Goal: Answer question/provide support

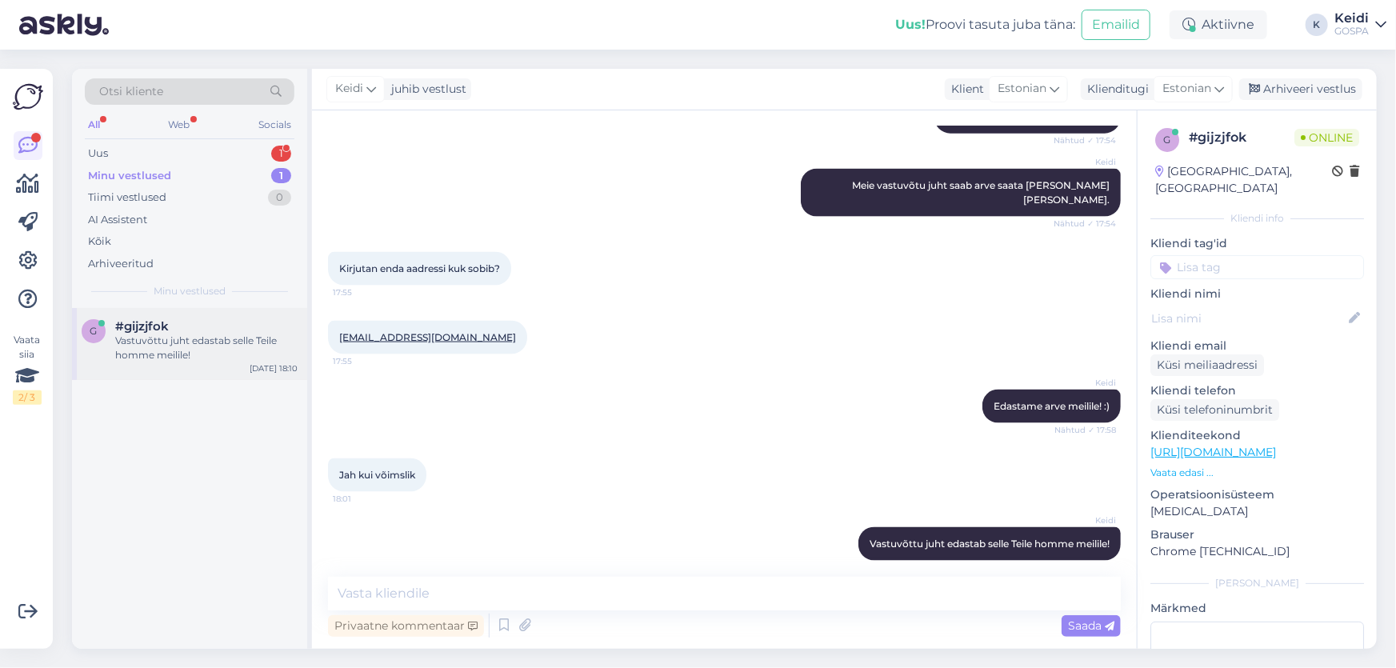
click at [254, 317] on div "g #gijzjfok Vastuvõttu juht edastab selle Teile homme meilile! [DATE] 18:10" at bounding box center [189, 344] width 235 height 72
click at [261, 145] on div "Uus 1" at bounding box center [190, 153] width 210 height 22
click at [224, 320] on div "#k20dj7nu 1" at bounding box center [206, 326] width 182 height 14
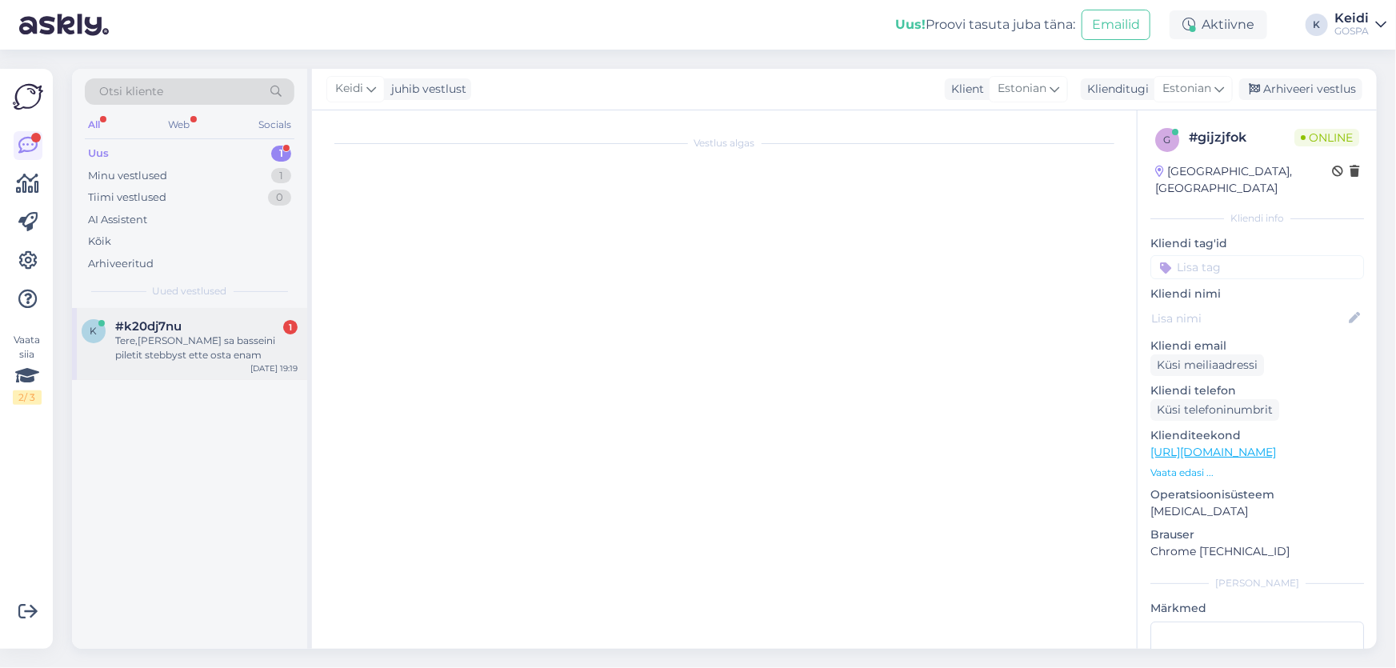
scroll to position [0, 0]
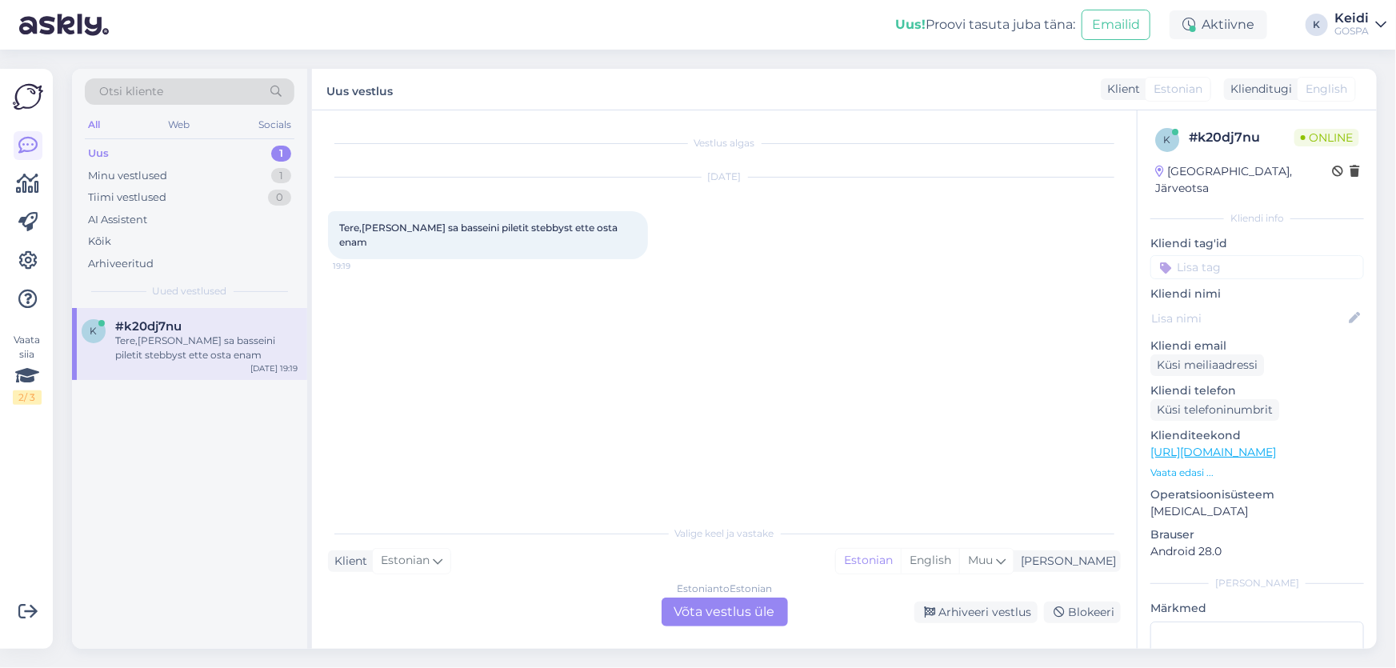
click at [709, 615] on div "Estonian to Estonian Võta vestlus üle" at bounding box center [724, 611] width 126 height 29
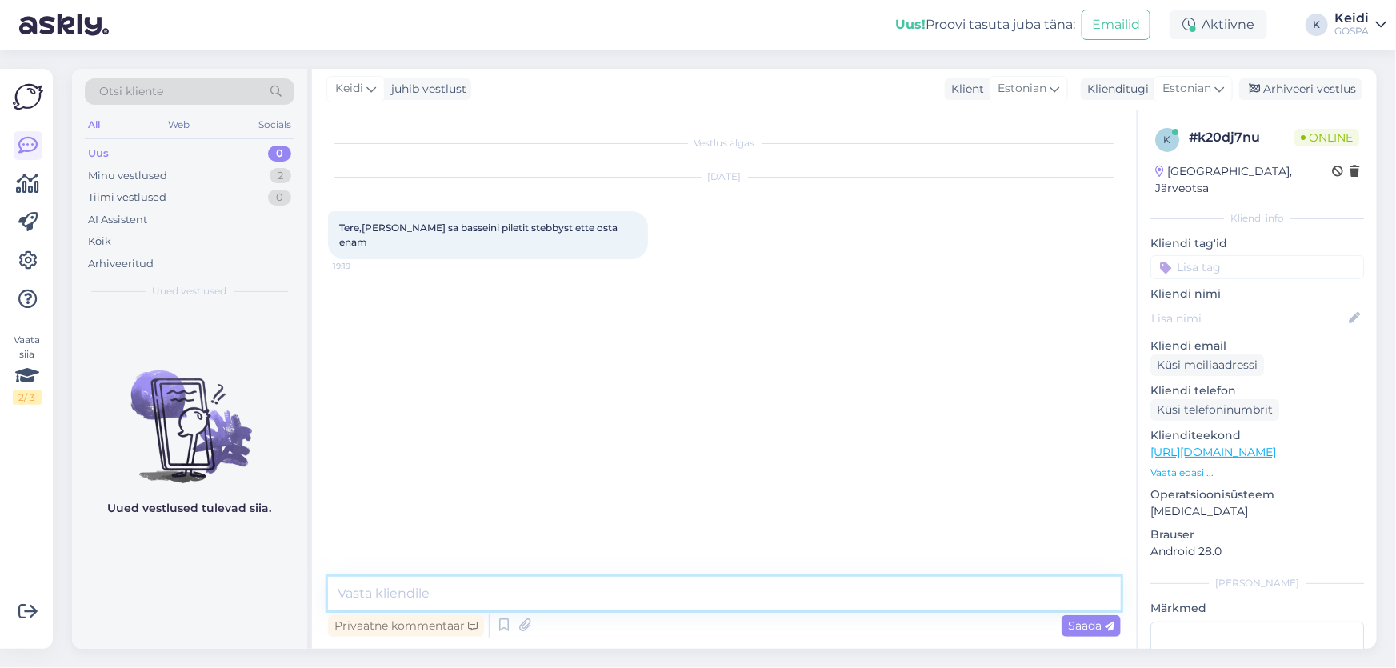
click at [717, 581] on textarea at bounding box center [724, 594] width 793 height 34
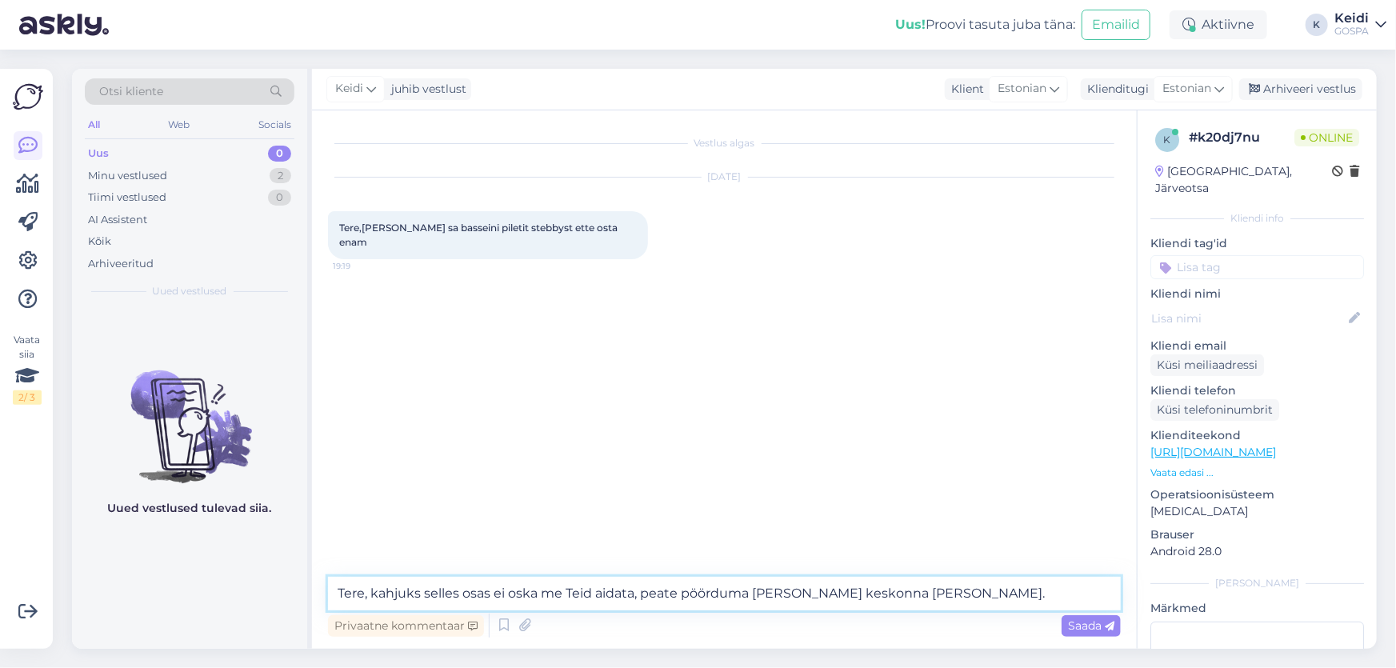
click at [670, 590] on textarea "Tere, kahjuks selles osas ei oska me Teid aidata, peate pöörduma [PERSON_NAME] …" at bounding box center [724, 594] width 793 height 34
click at [928, 593] on textarea "Tere, kahjuks selles osas ei oska me Teid aidata. Peaksite pöörduma [GEOGRAPHIC…" at bounding box center [724, 594] width 793 height 34
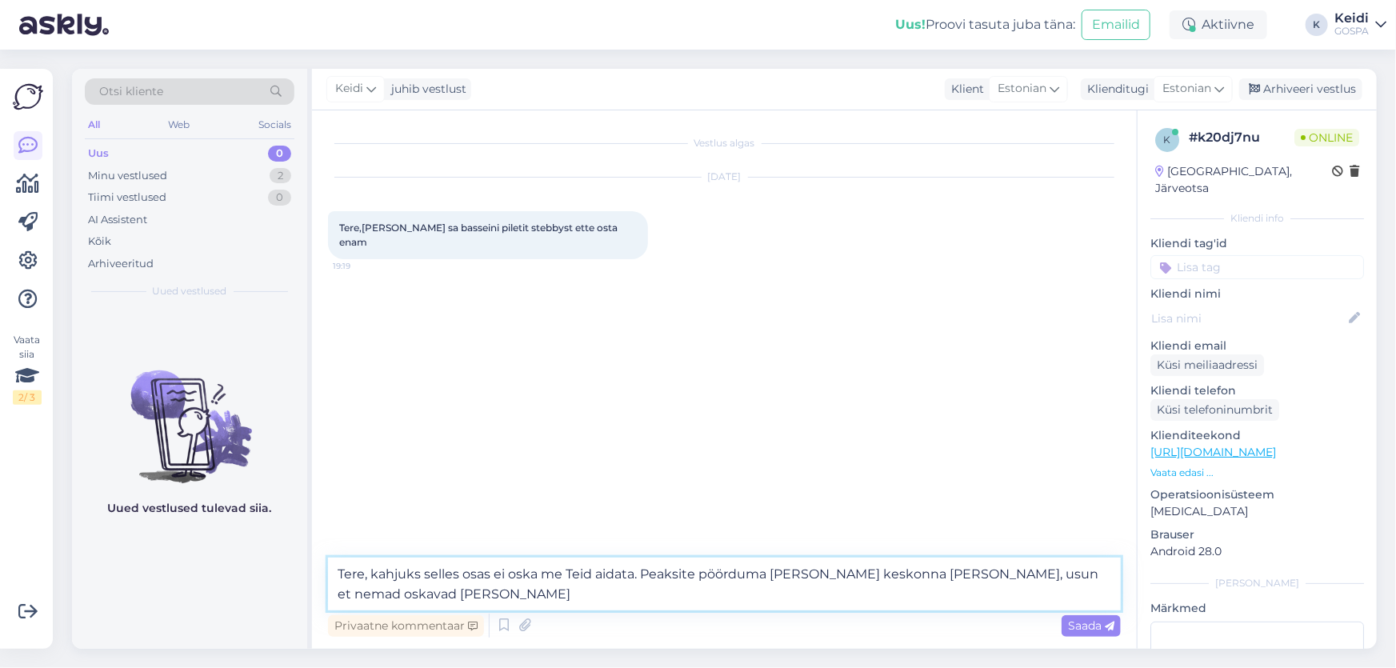
type textarea "Tere, kahjuks selles osas ei oska me Teid aidata. Peaksite pöörduma [PERSON_NAM…"
